Goal: Task Accomplishment & Management: Complete application form

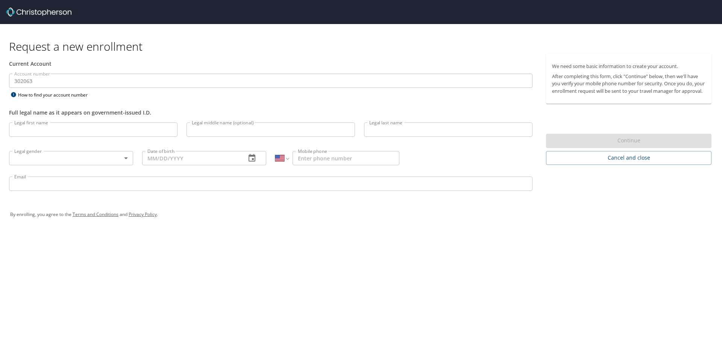
select select "US"
click at [114, 130] on input "Legal first name" at bounding box center [93, 130] width 168 height 14
type input "R"
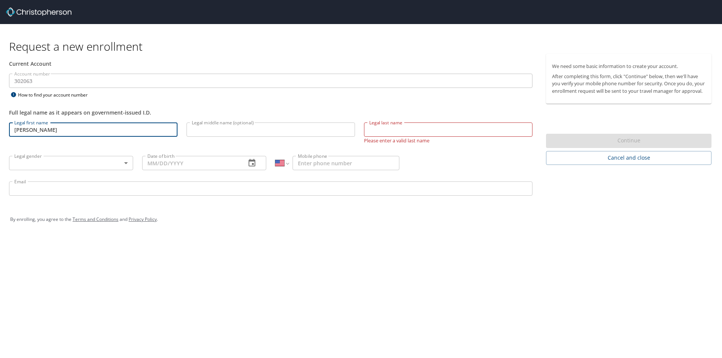
click at [120, 125] on input "[PERSON_NAME]" at bounding box center [93, 130] width 168 height 14
type input "[PERSON_NAME]"
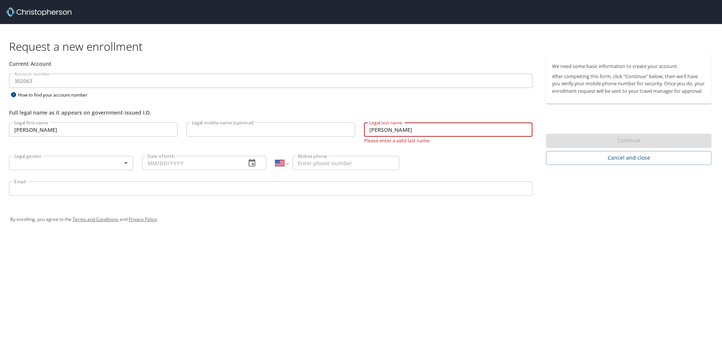
type input "[PERSON_NAME]"
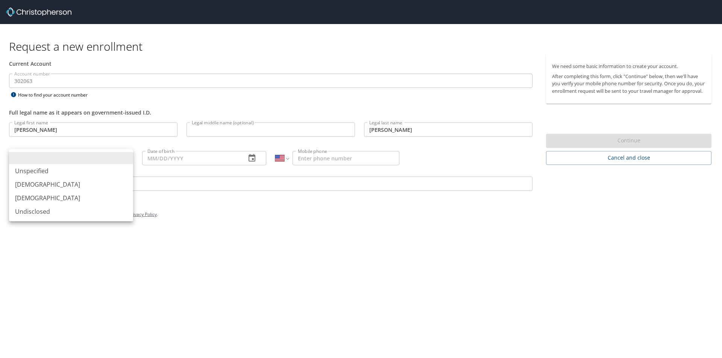
click at [77, 164] on body "Request a new enrollment Current Account Account number 302063 Account number H…" at bounding box center [361, 179] width 722 height 358
click at [72, 180] on li "[DEMOGRAPHIC_DATA]" at bounding box center [71, 185] width 124 height 14
type input "[DEMOGRAPHIC_DATA]"
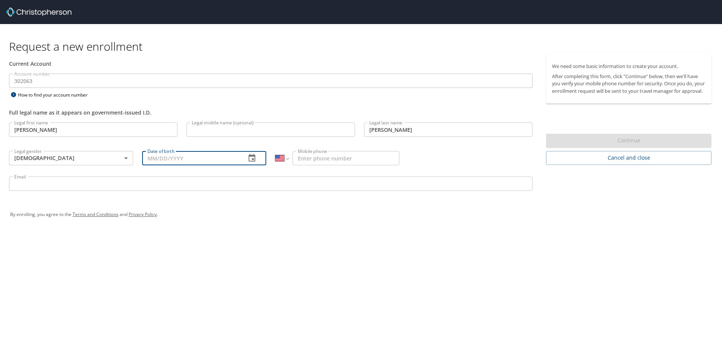
click at [165, 161] on input "Date of birth" at bounding box center [191, 158] width 98 height 14
type input "[DATE]"
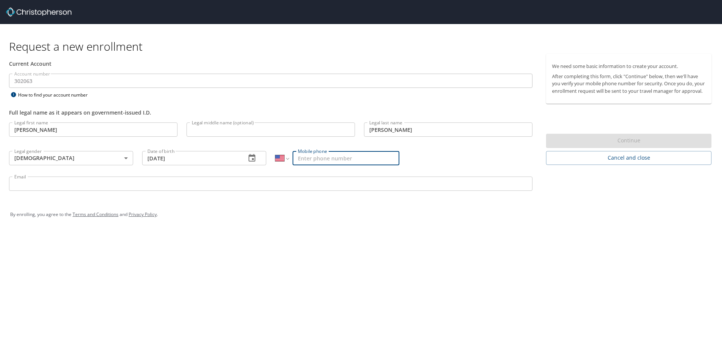
click at [320, 155] on input "Mobile phone" at bounding box center [345, 158] width 107 height 14
type input "[PHONE_NUMBER]"
click at [222, 181] on input "Email" at bounding box center [270, 184] width 523 height 14
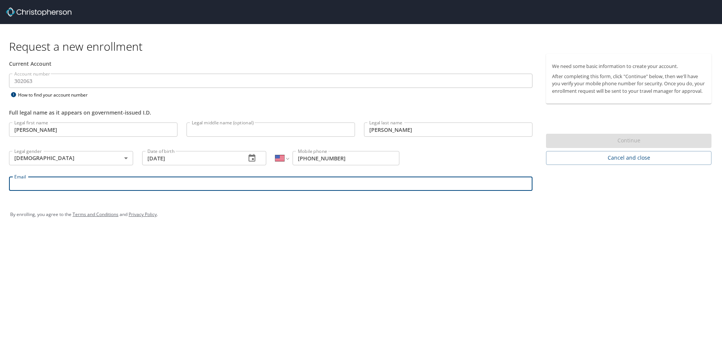
type input "[EMAIL_ADDRESS][DOMAIN_NAME]"
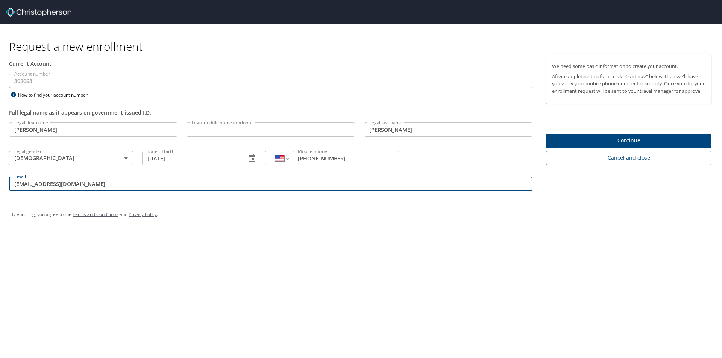
click at [327, 273] on div "Request a new enrollment Current Account Account number 302063 Account number H…" at bounding box center [361, 179] width 722 height 358
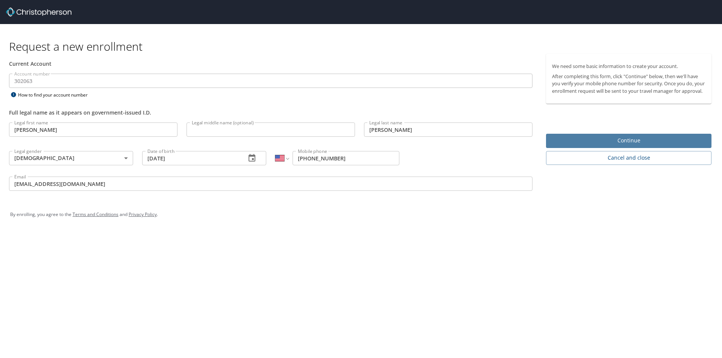
click at [612, 145] on span "Continue" at bounding box center [628, 140] width 153 height 9
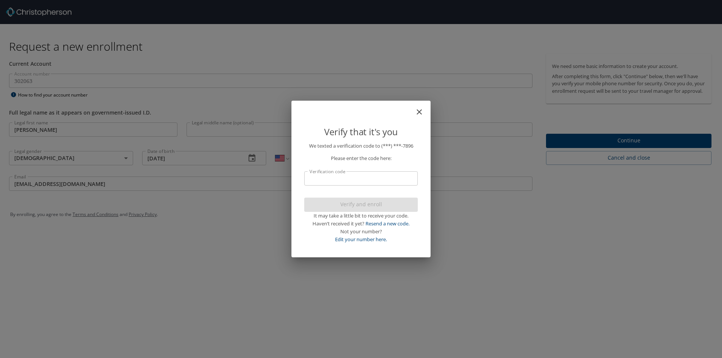
click at [396, 171] on input "Verification code" at bounding box center [361, 178] width 114 height 14
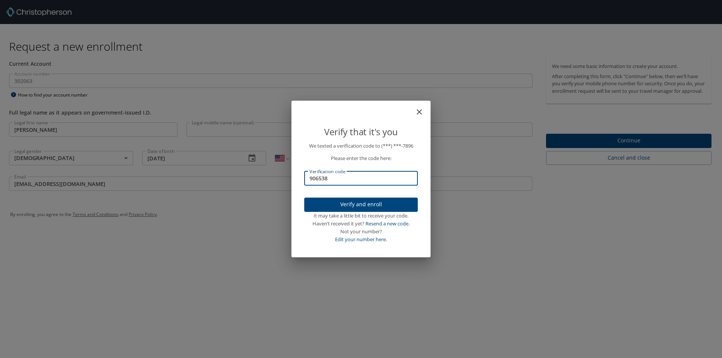
type input "906538"
